Goal: Transaction & Acquisition: Purchase product/service

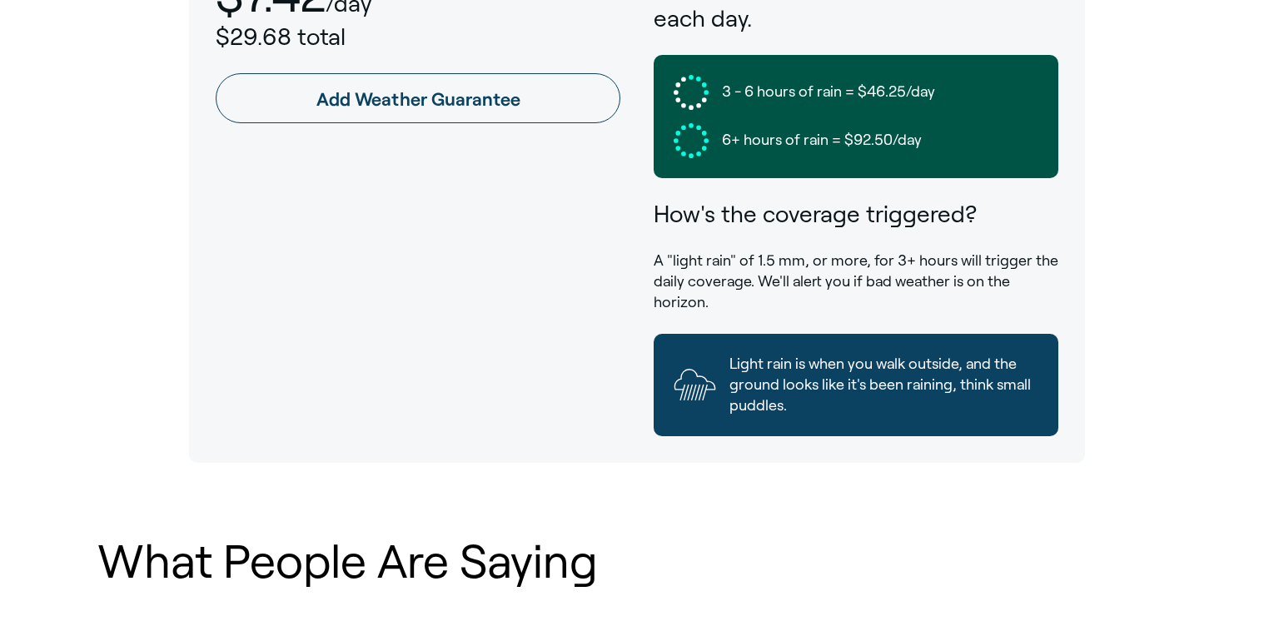
scroll to position [1056, 0]
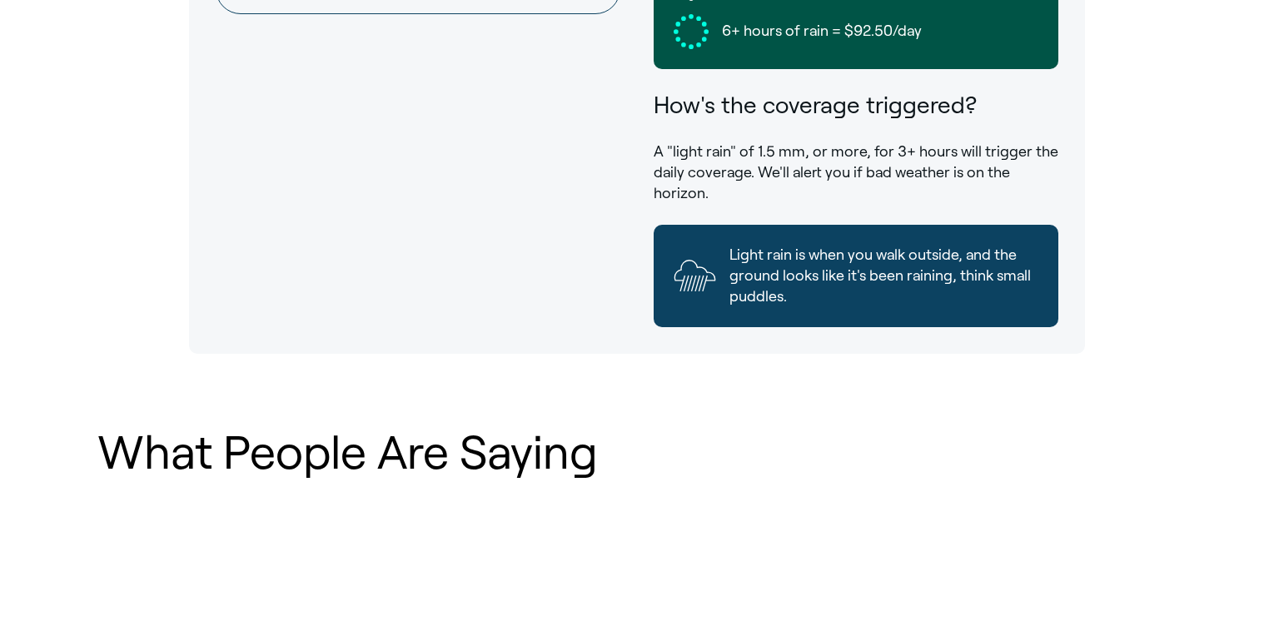
click at [764, 415] on div "What People Are Saying" at bounding box center [636, 551] width 1199 height 301
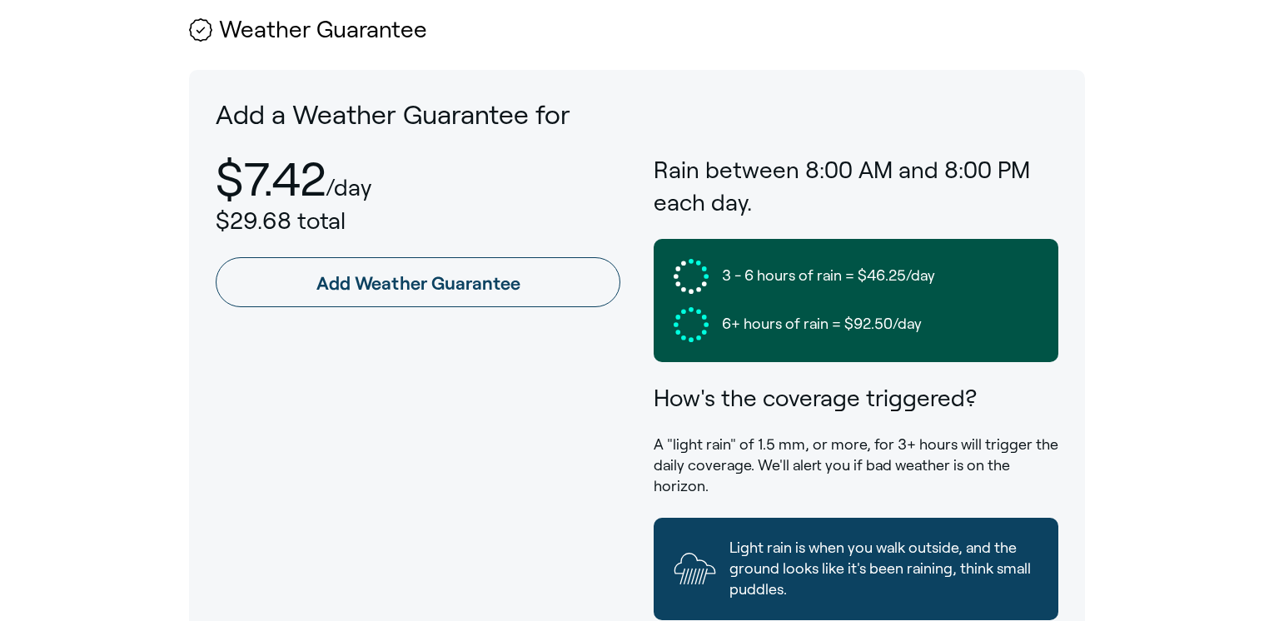
scroll to position [870, 0]
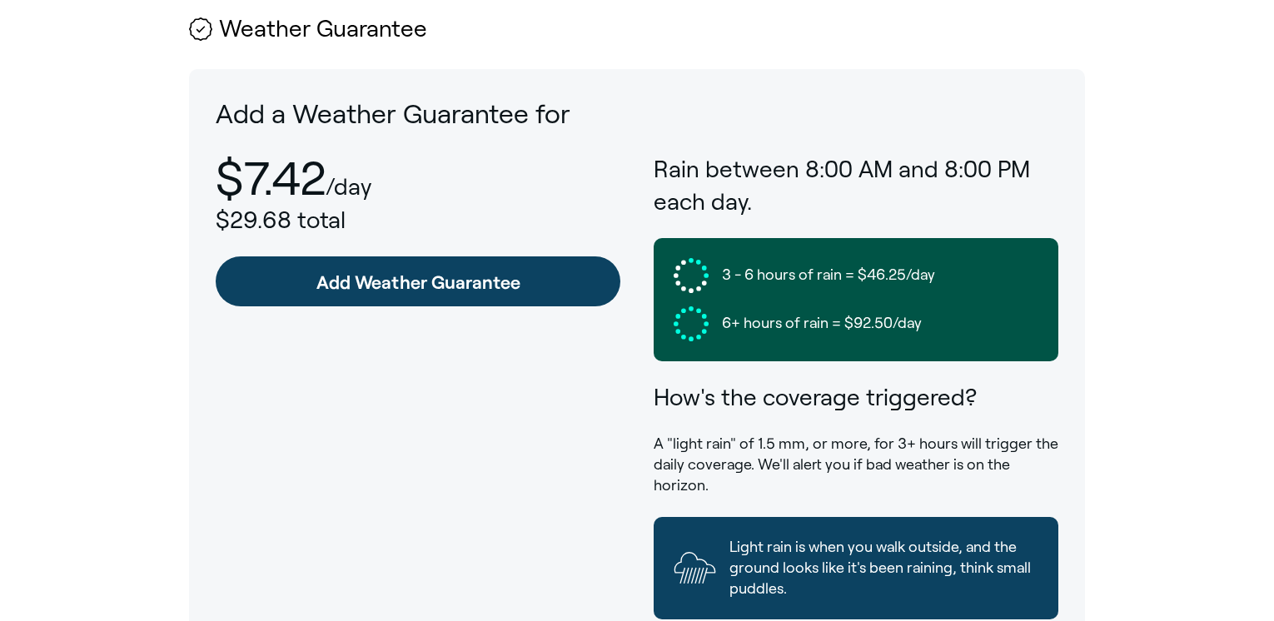
click at [465, 269] on link "Add Weather Guarantee" at bounding box center [418, 281] width 405 height 50
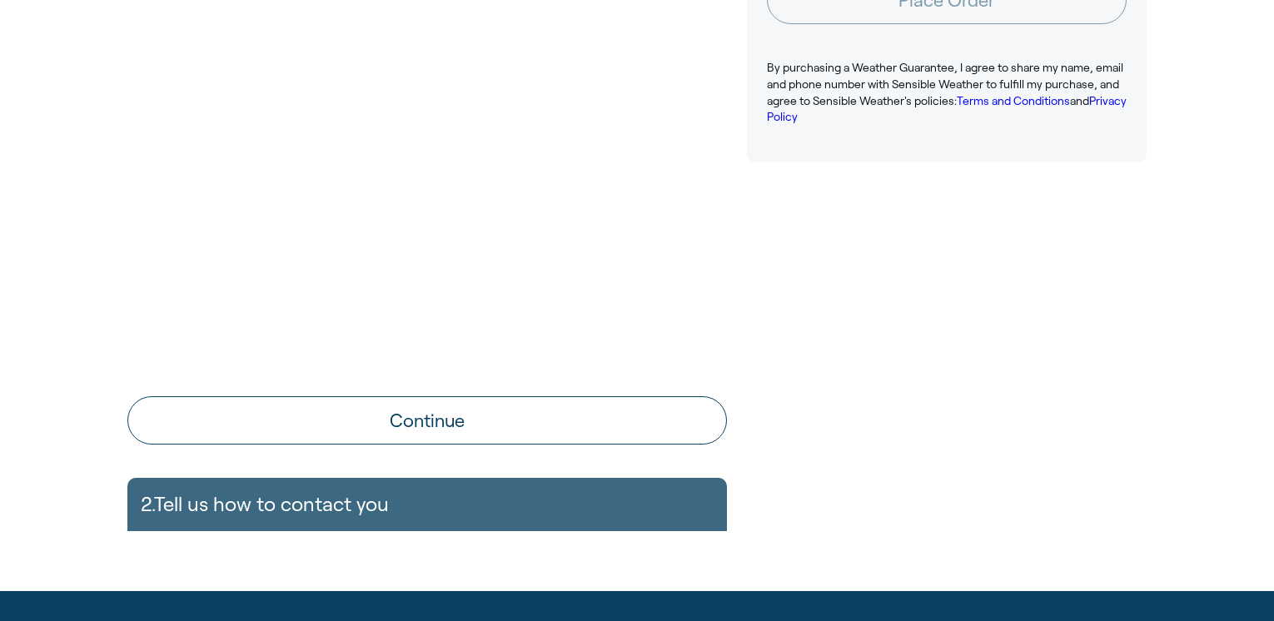
scroll to position [543, 0]
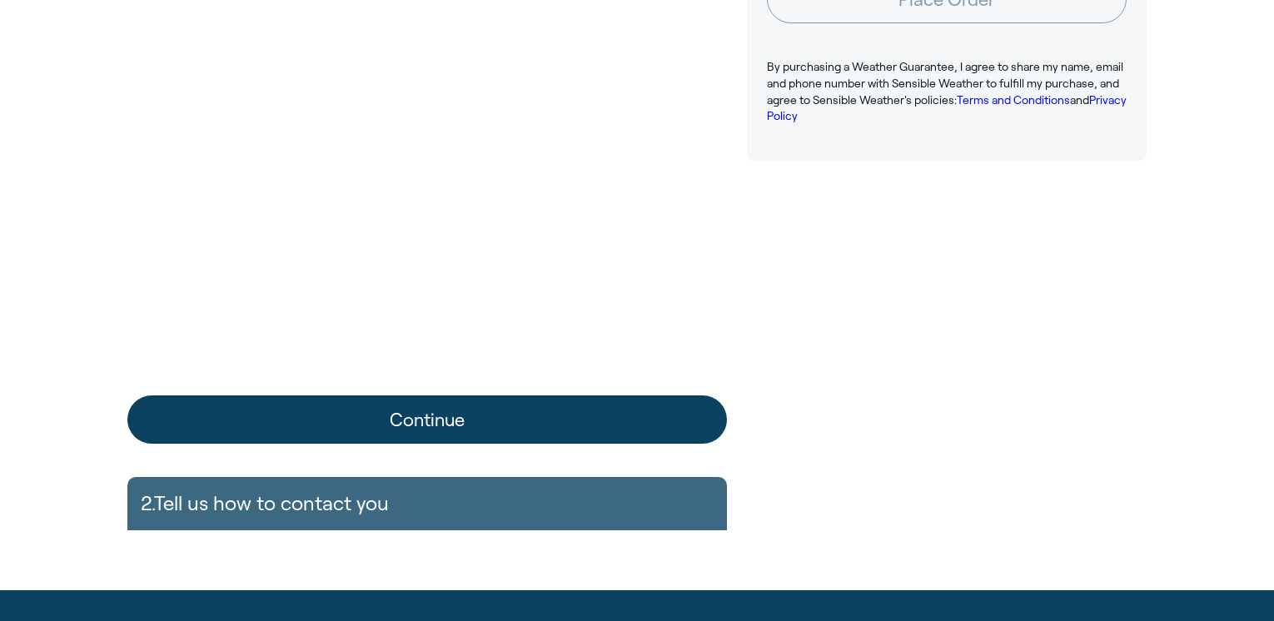
click at [339, 415] on button "Continue" at bounding box center [427, 420] width 600 height 48
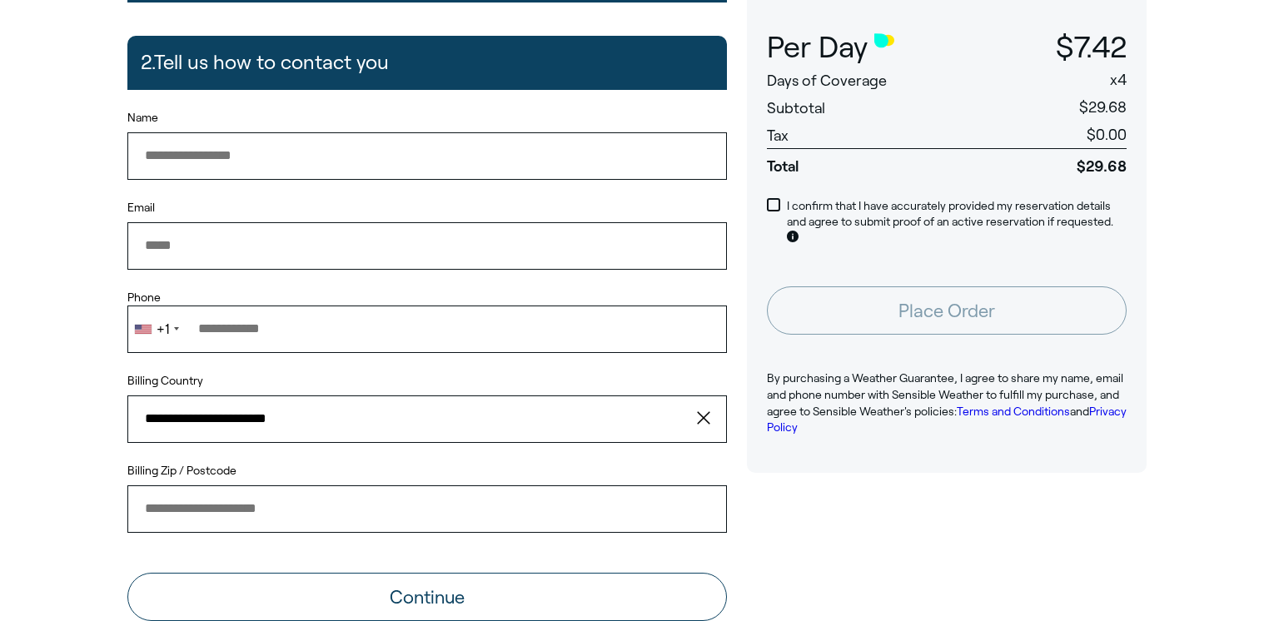
scroll to position [231, 0]
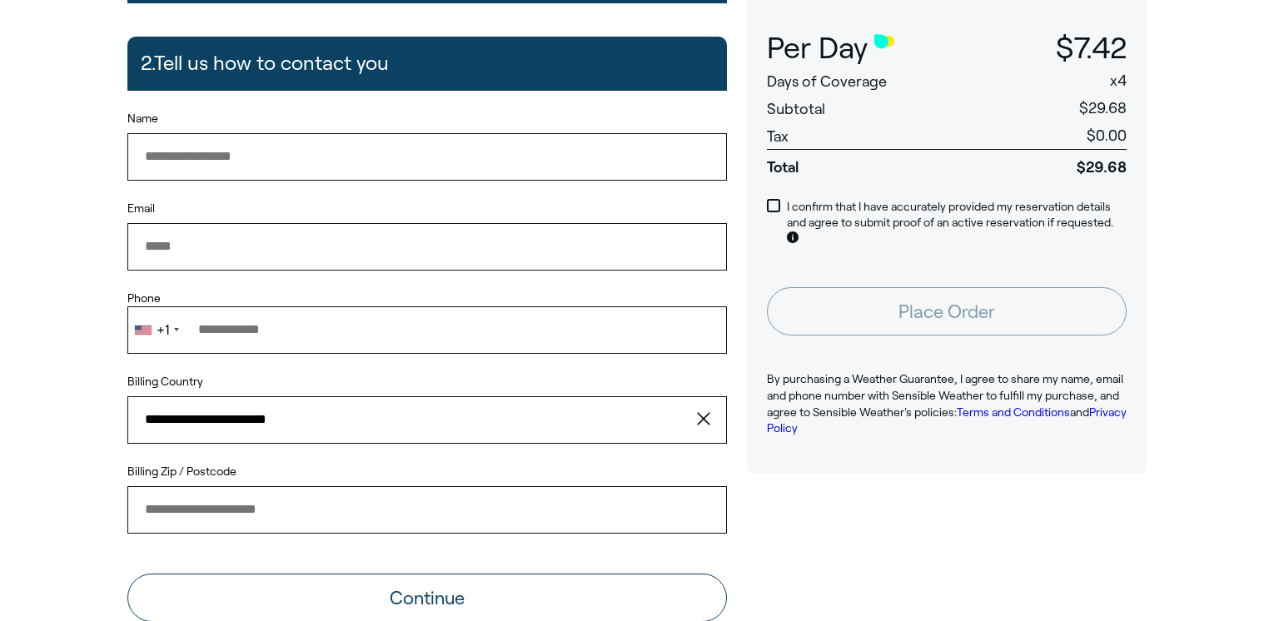
click at [524, 172] on input "Name" at bounding box center [427, 156] width 600 height 47
type input "**********"
type input "*****"
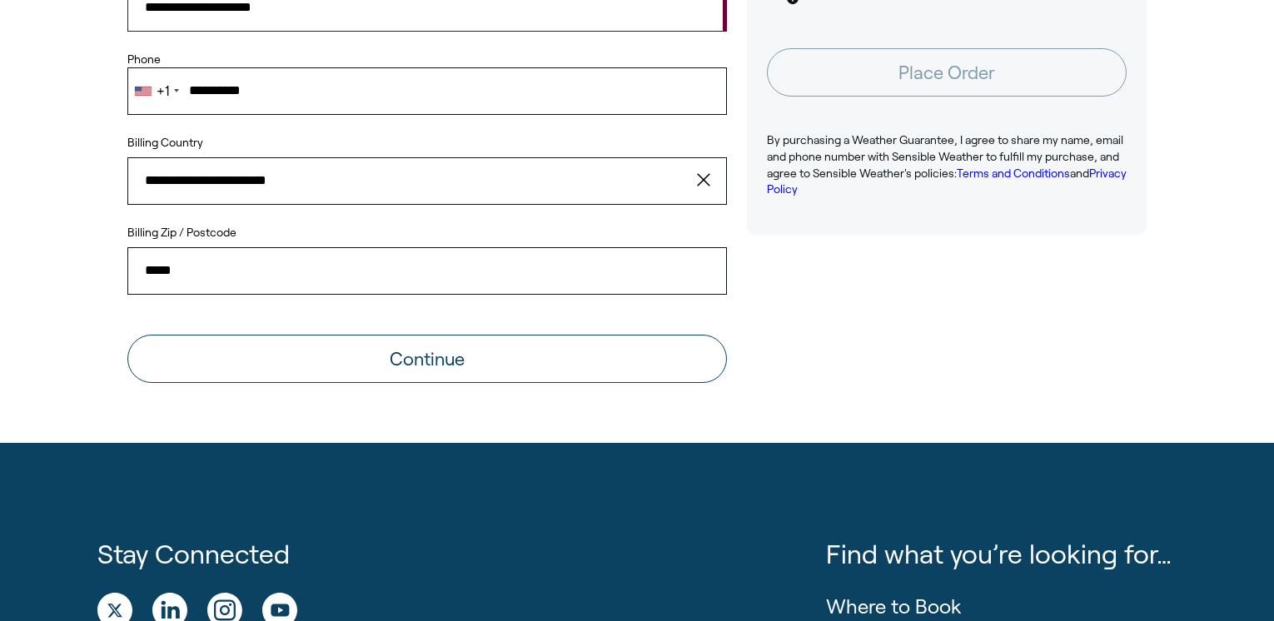
scroll to position [470, 0]
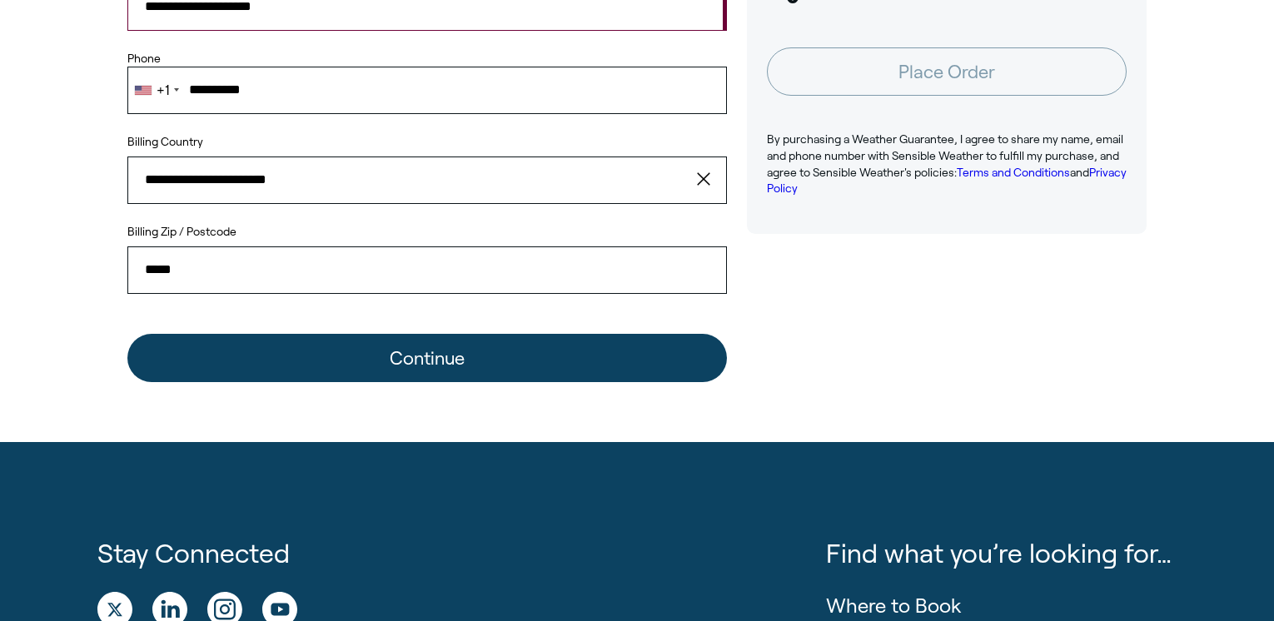
click at [396, 371] on button "Continue" at bounding box center [427, 358] width 600 height 48
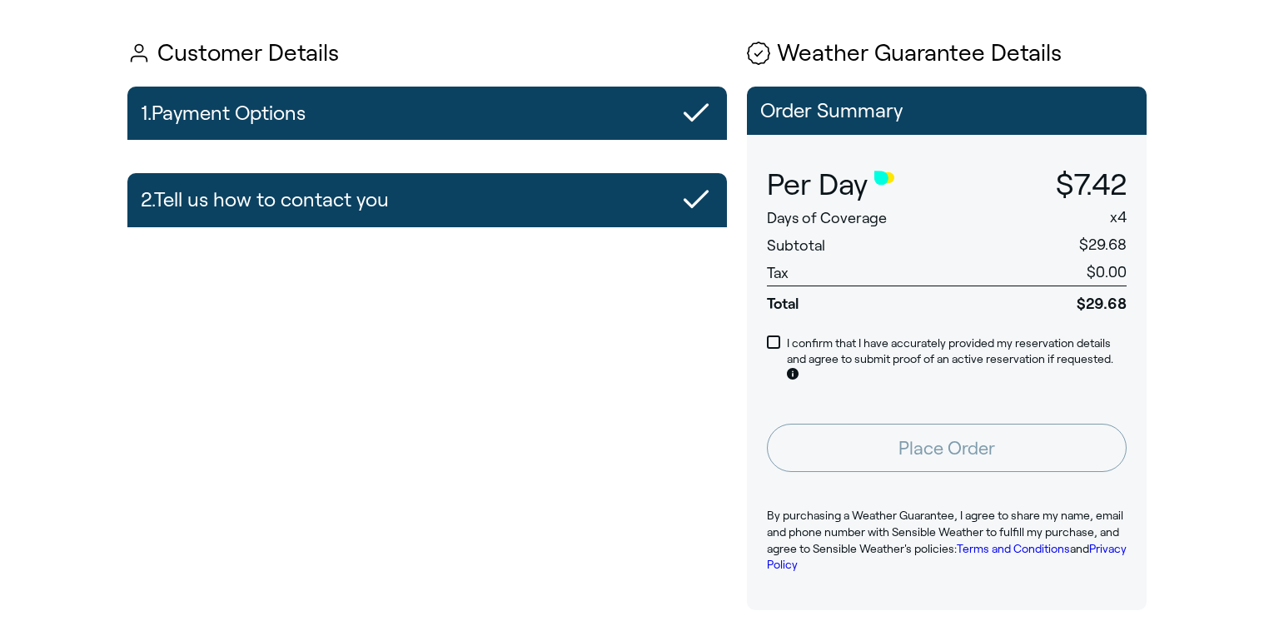
scroll to position [93, 0]
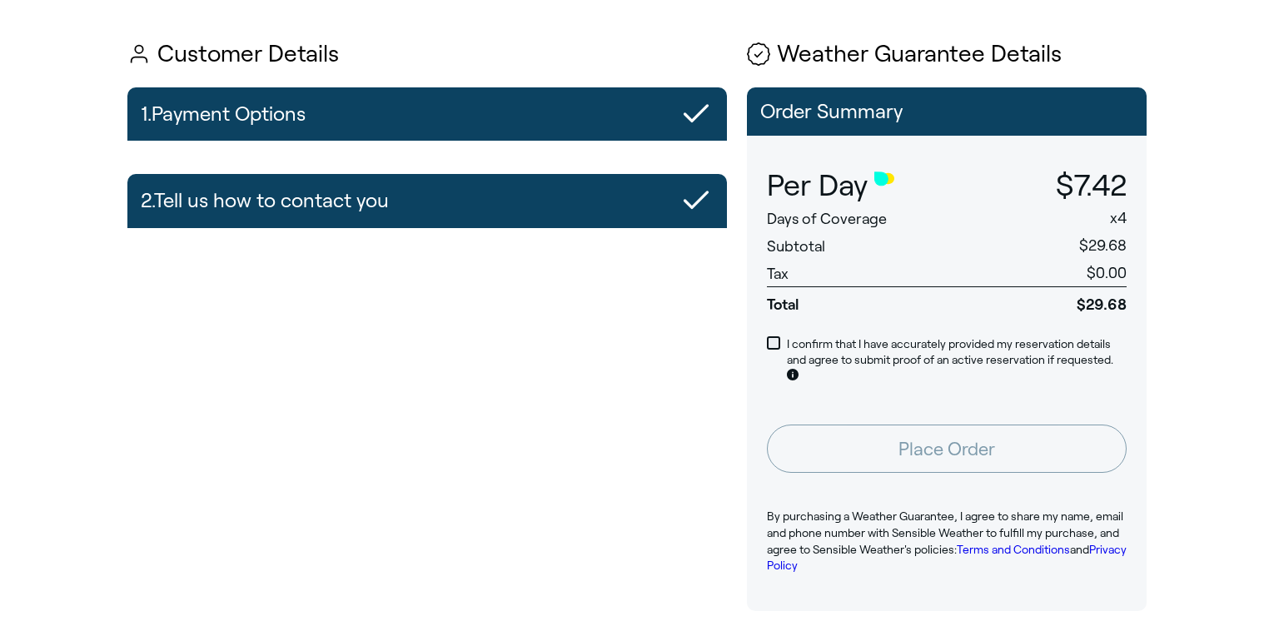
click at [773, 340] on span at bounding box center [773, 342] width 13 height 13
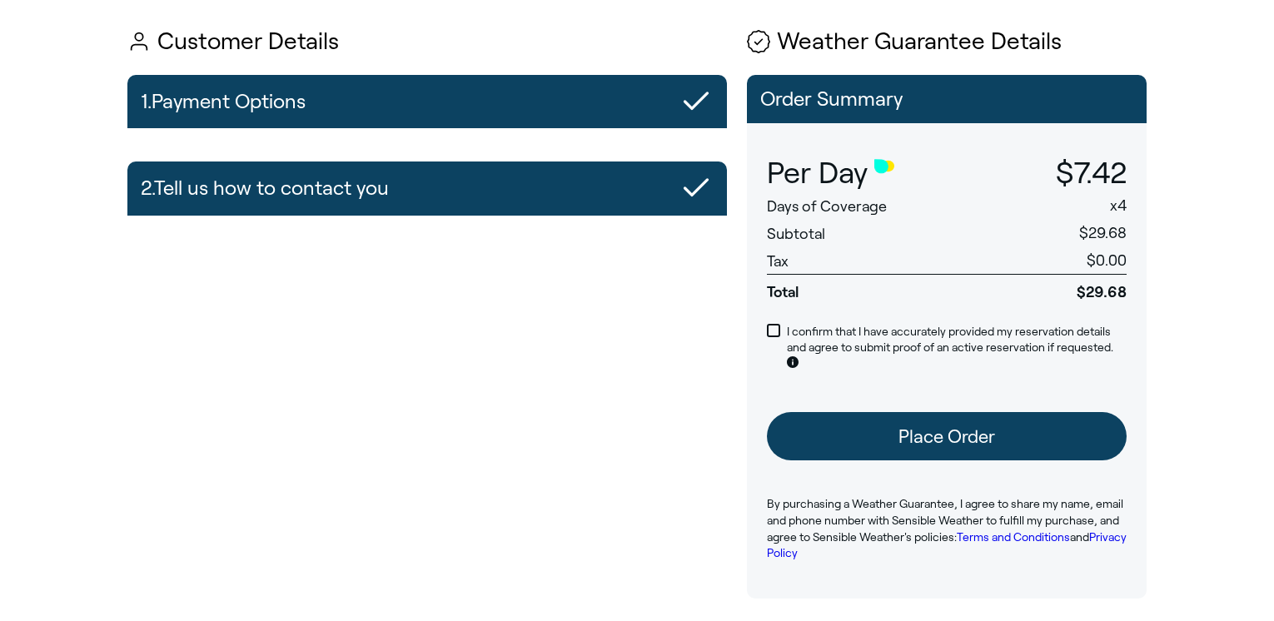
click at [894, 428] on button "Place Order" at bounding box center [947, 436] width 360 height 48
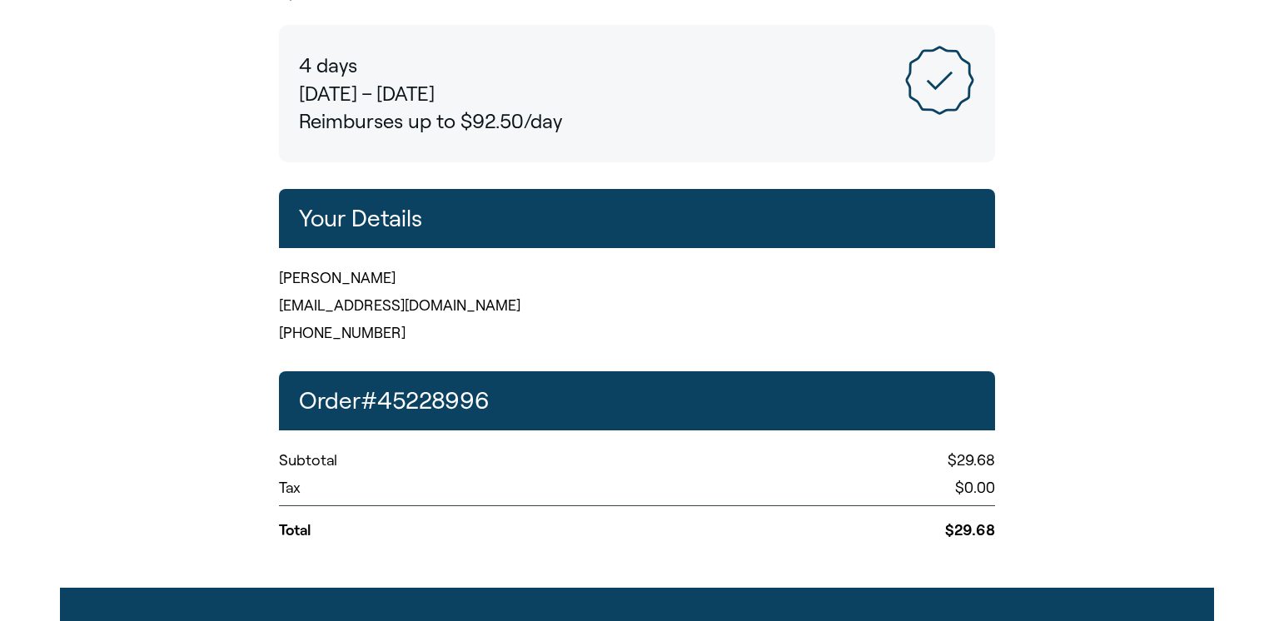
scroll to position [396, 0]
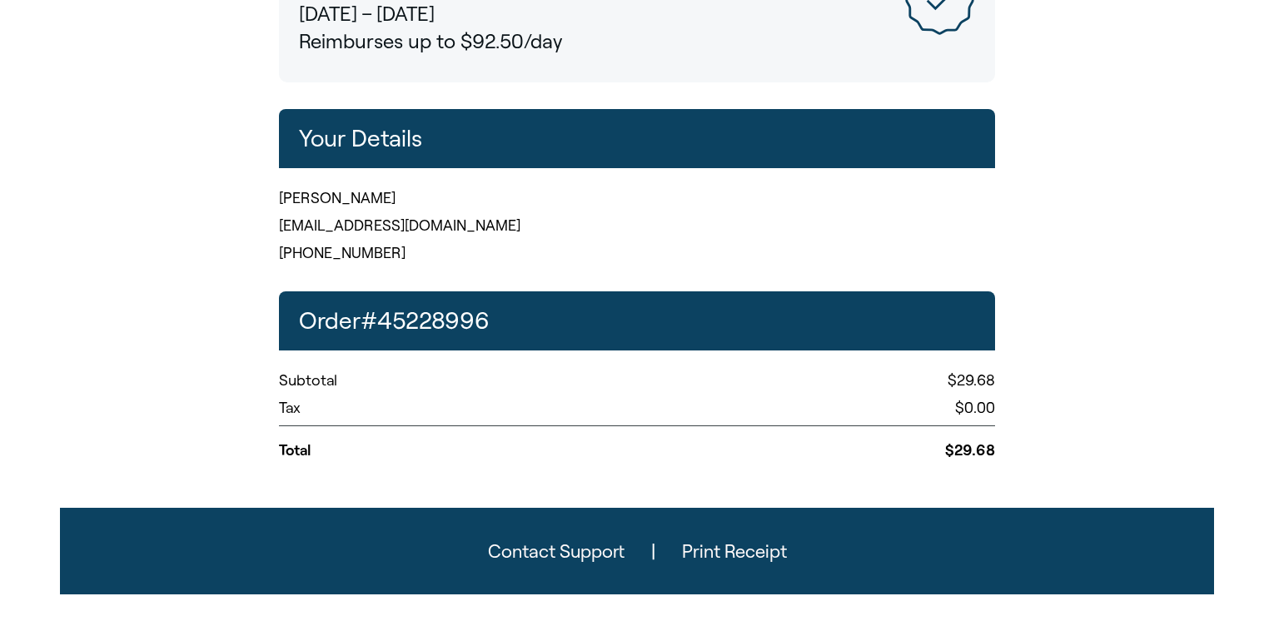
click at [694, 553] on button "Print Receipt" at bounding box center [734, 551] width 158 height 47
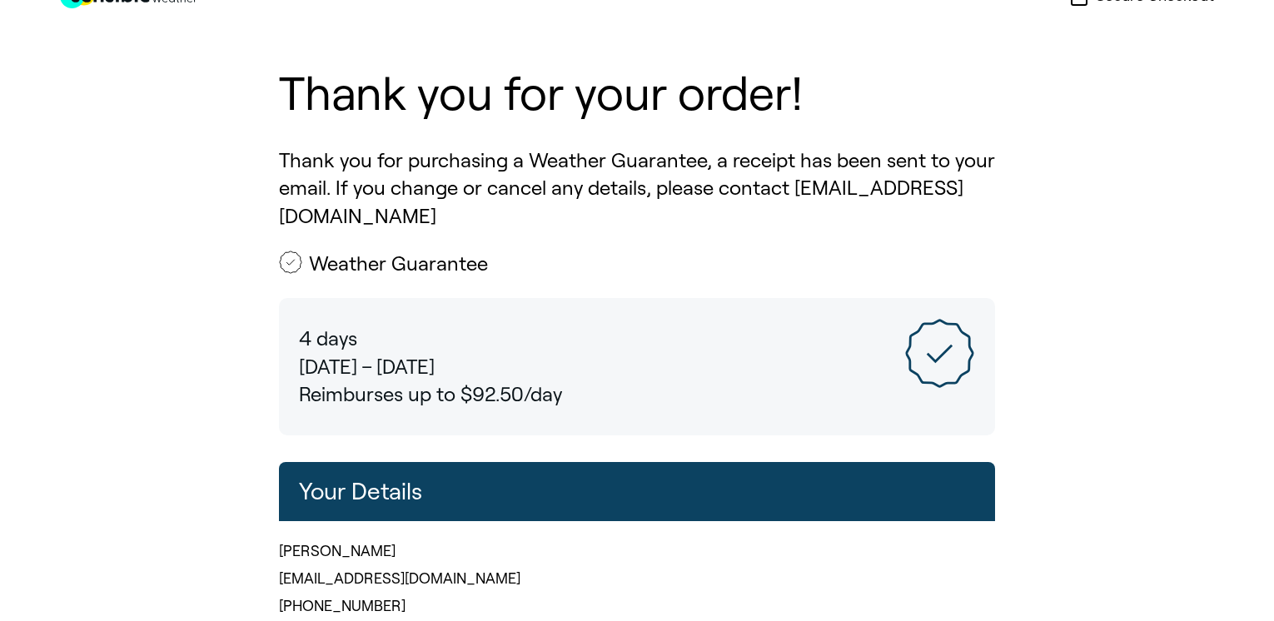
scroll to position [0, 0]
